Goal: Task Accomplishment & Management: Use online tool/utility

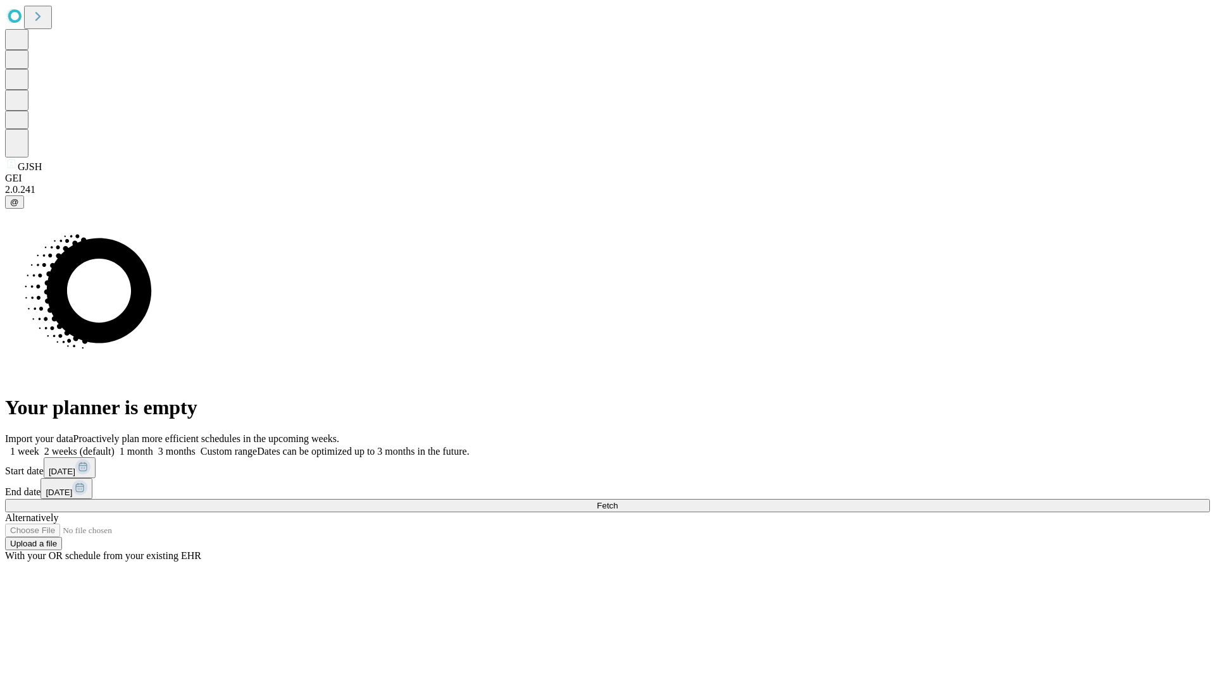
click at [617, 501] on span "Fetch" at bounding box center [607, 505] width 21 height 9
